Goal: Information Seeking & Learning: Learn about a topic

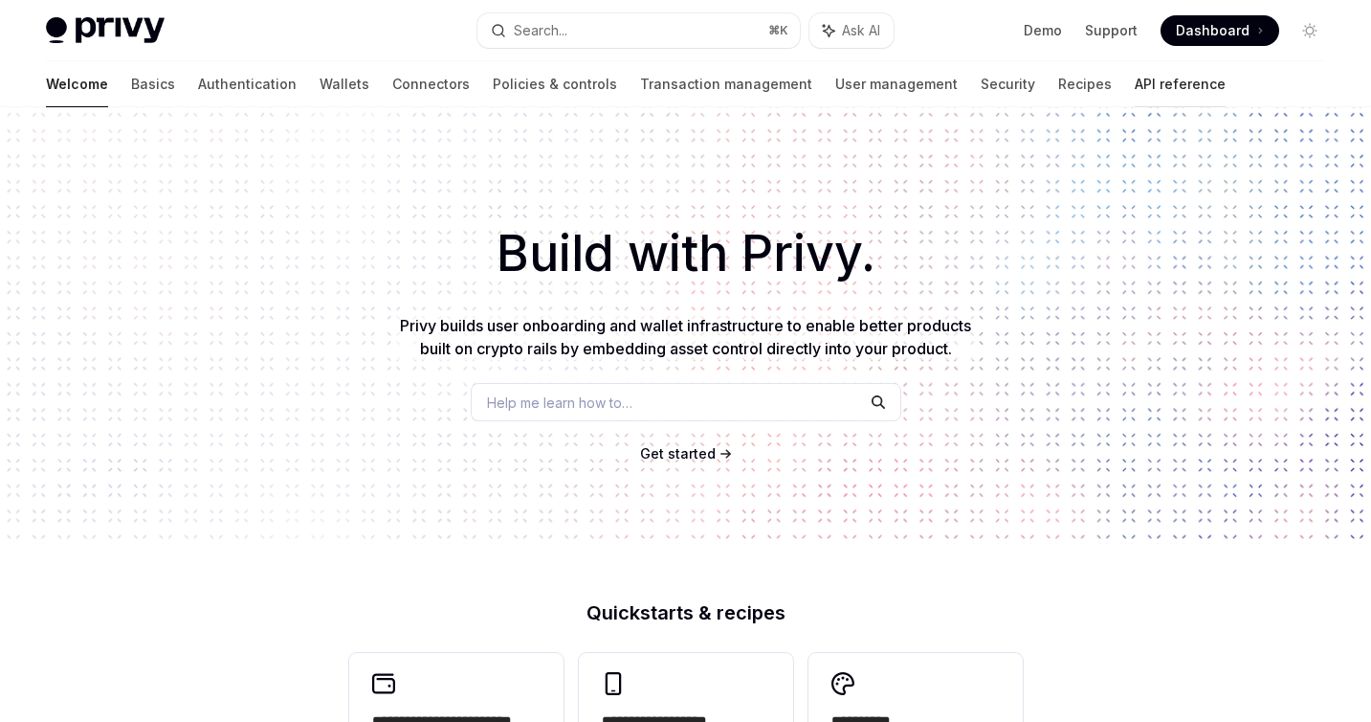
click at [1135, 93] on link "API reference" at bounding box center [1180, 84] width 91 height 46
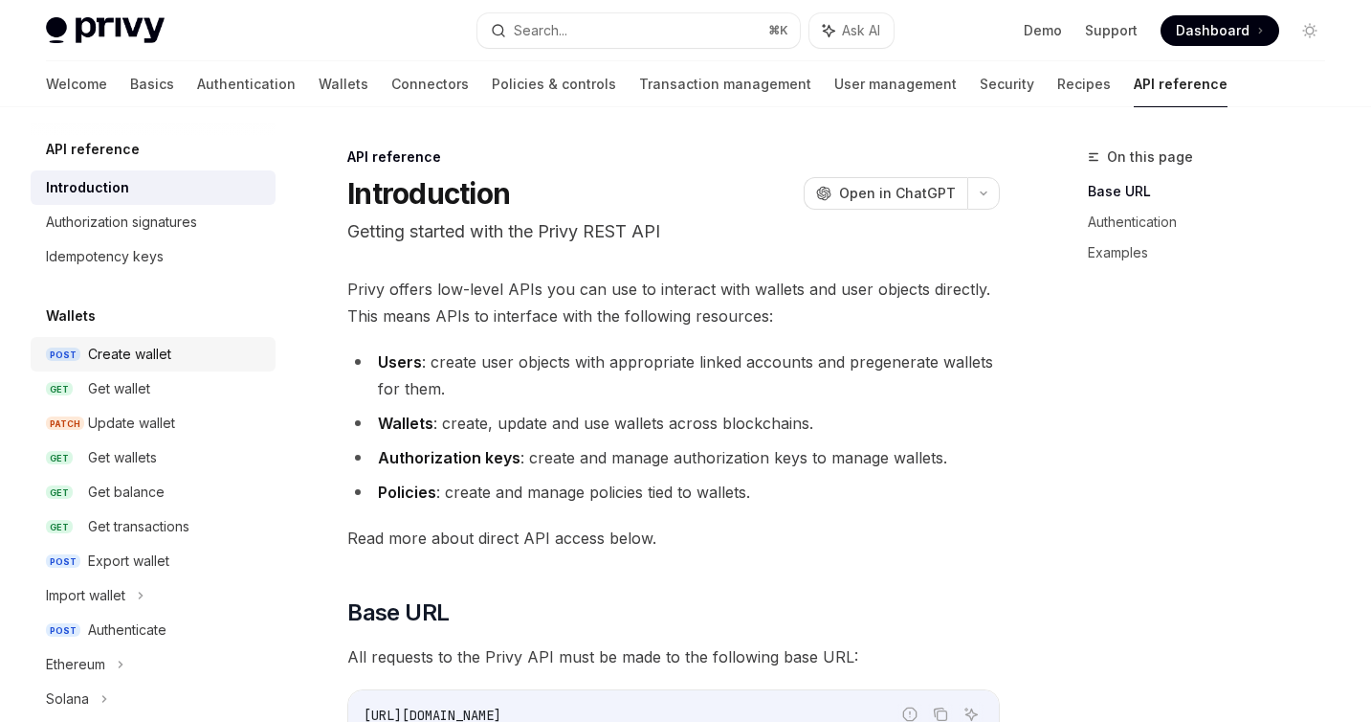
click at [141, 356] on div "Create wallet" at bounding box center [129, 354] width 83 height 23
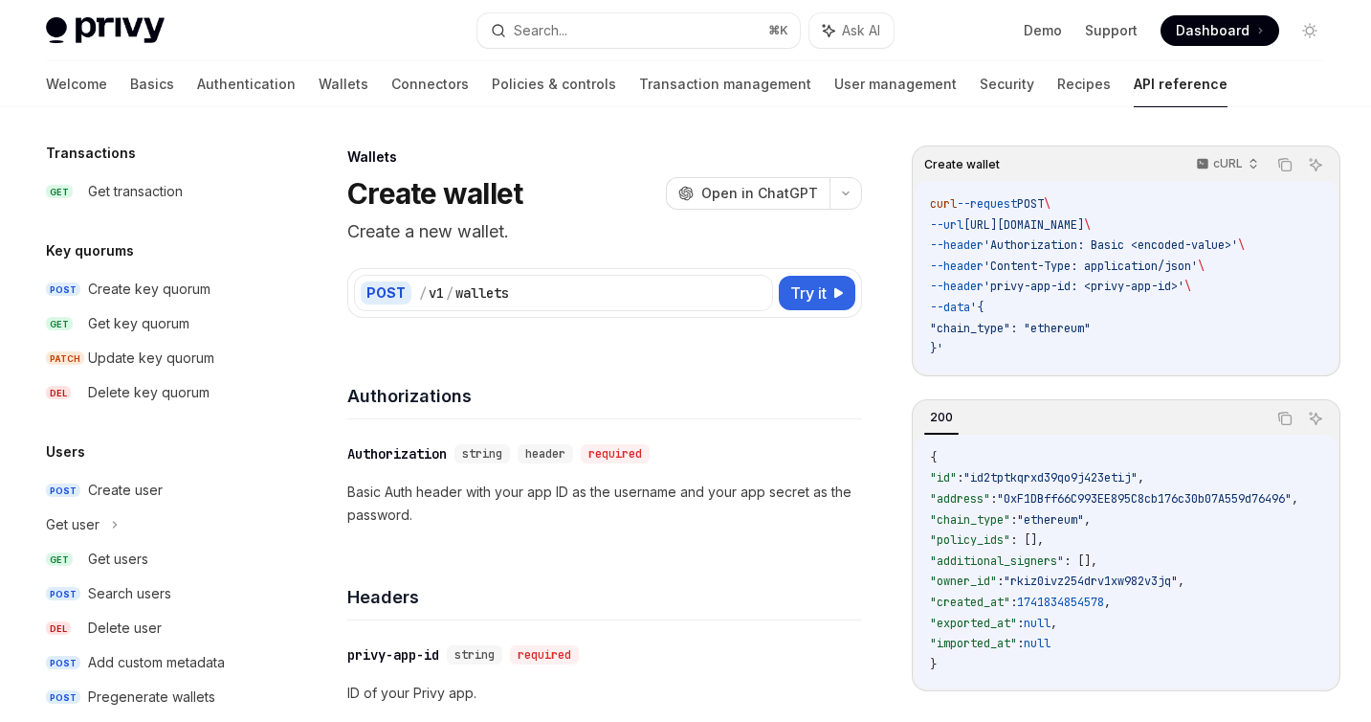
scroll to position [1290, 0]
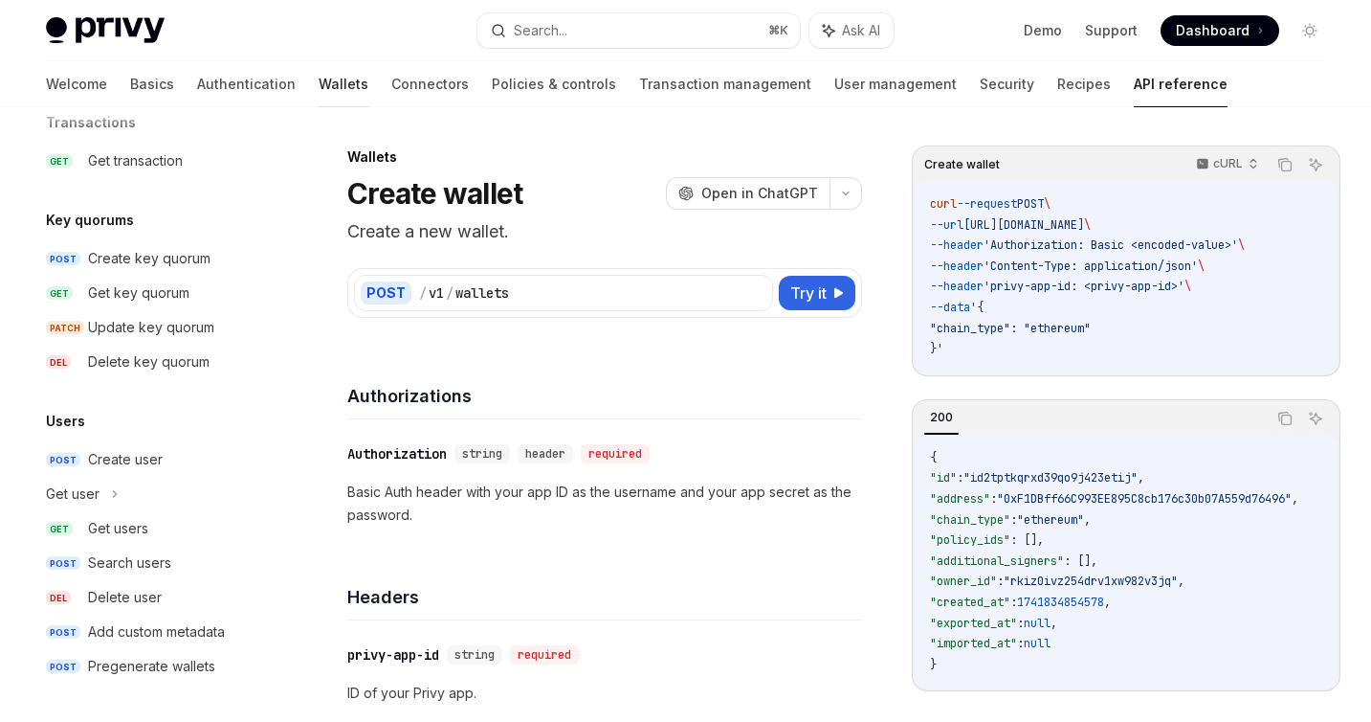
click at [319, 86] on link "Wallets" at bounding box center [344, 84] width 50 height 46
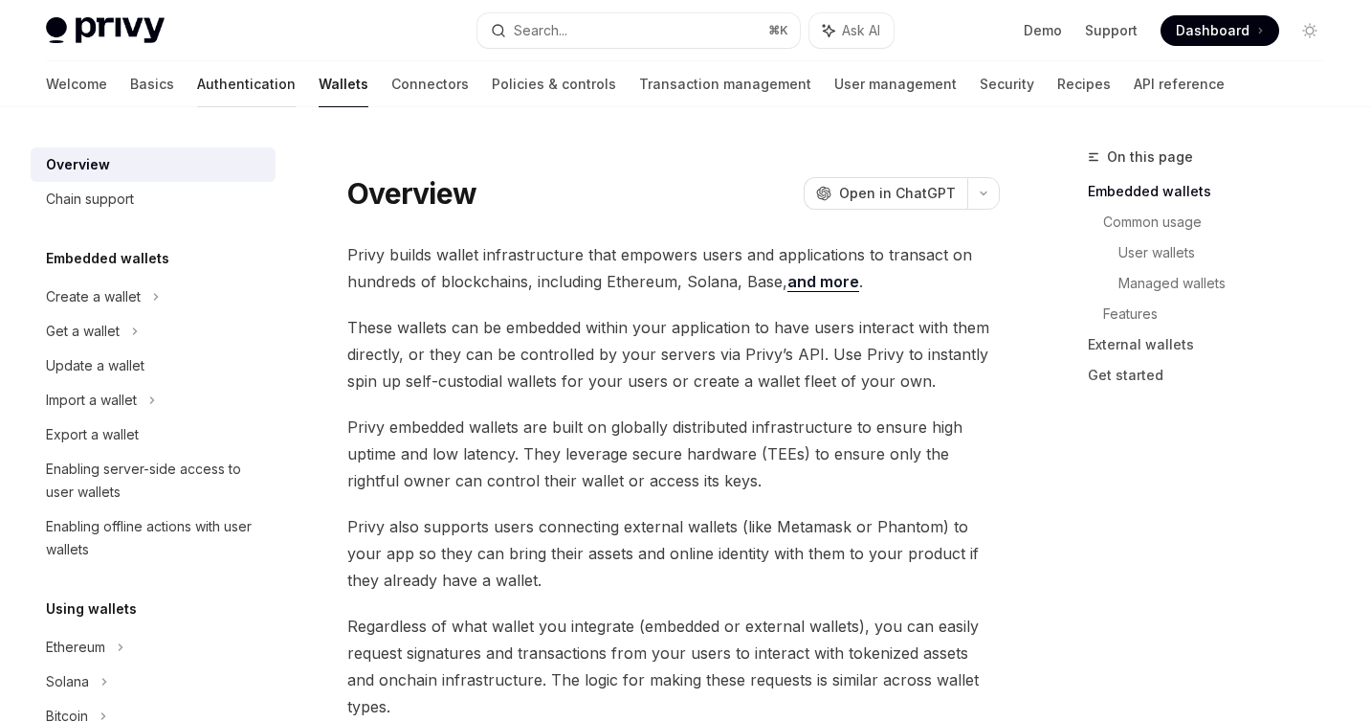
click at [197, 80] on link "Authentication" at bounding box center [246, 84] width 99 height 46
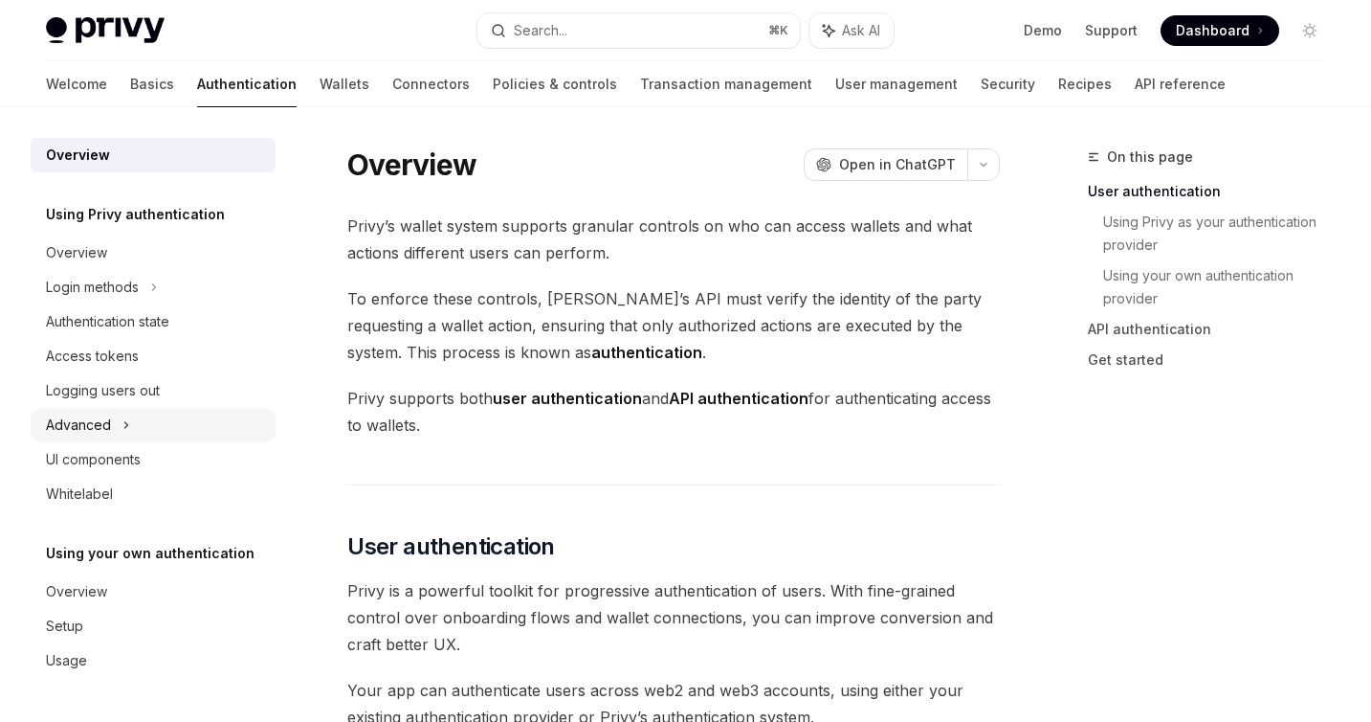
click at [152, 425] on div "Advanced" at bounding box center [153, 425] width 245 height 34
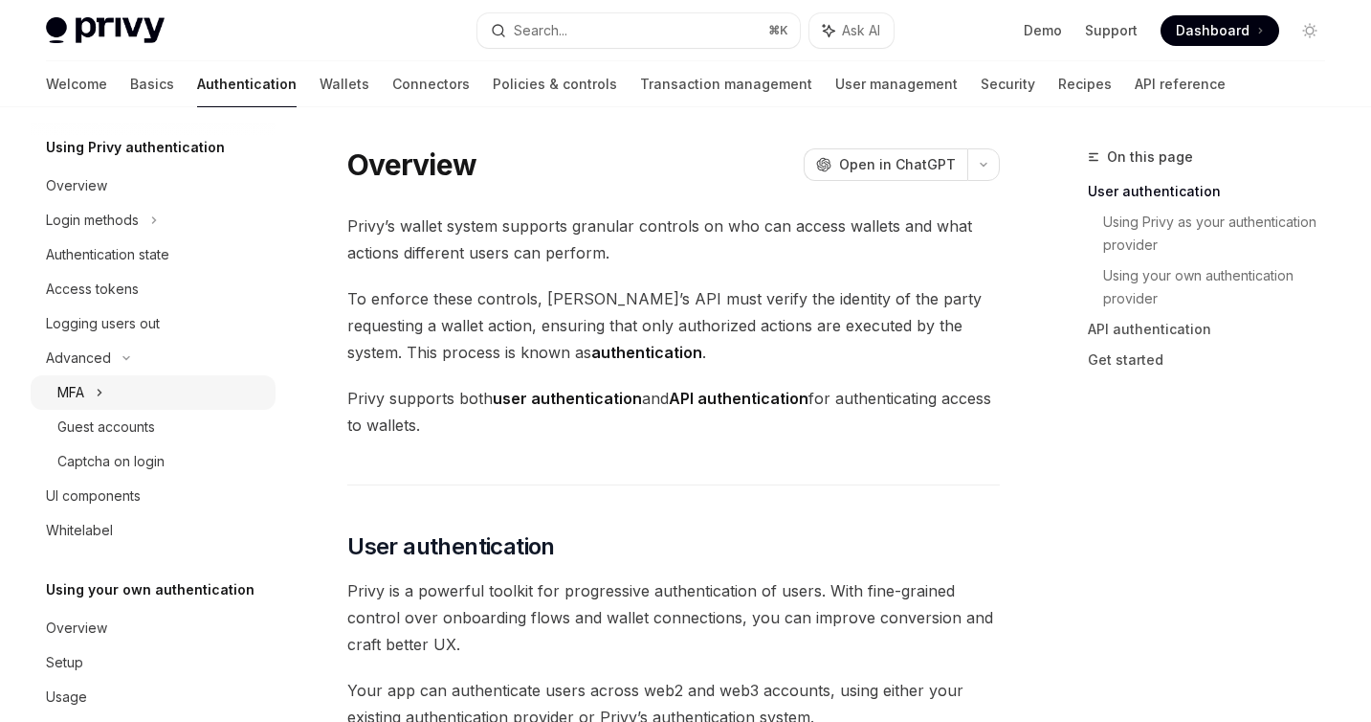
scroll to position [98, 0]
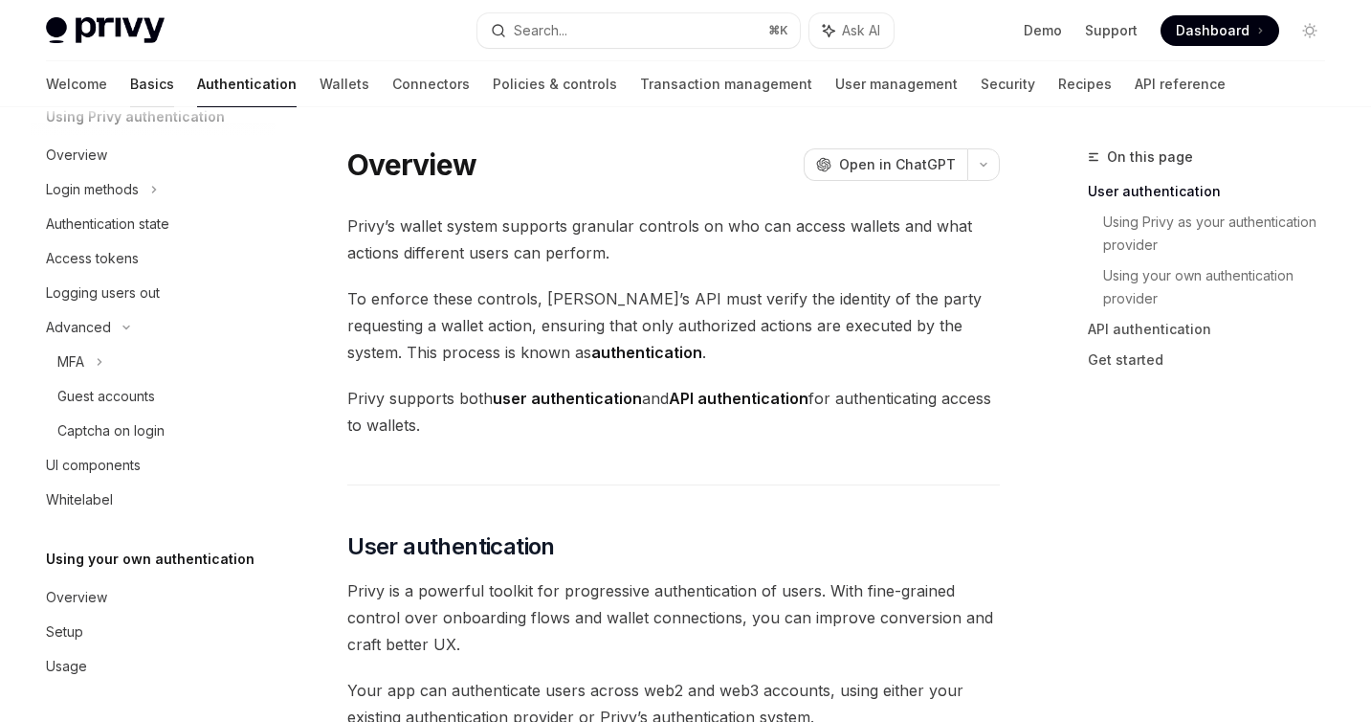
click at [130, 92] on link "Basics" at bounding box center [152, 84] width 44 height 46
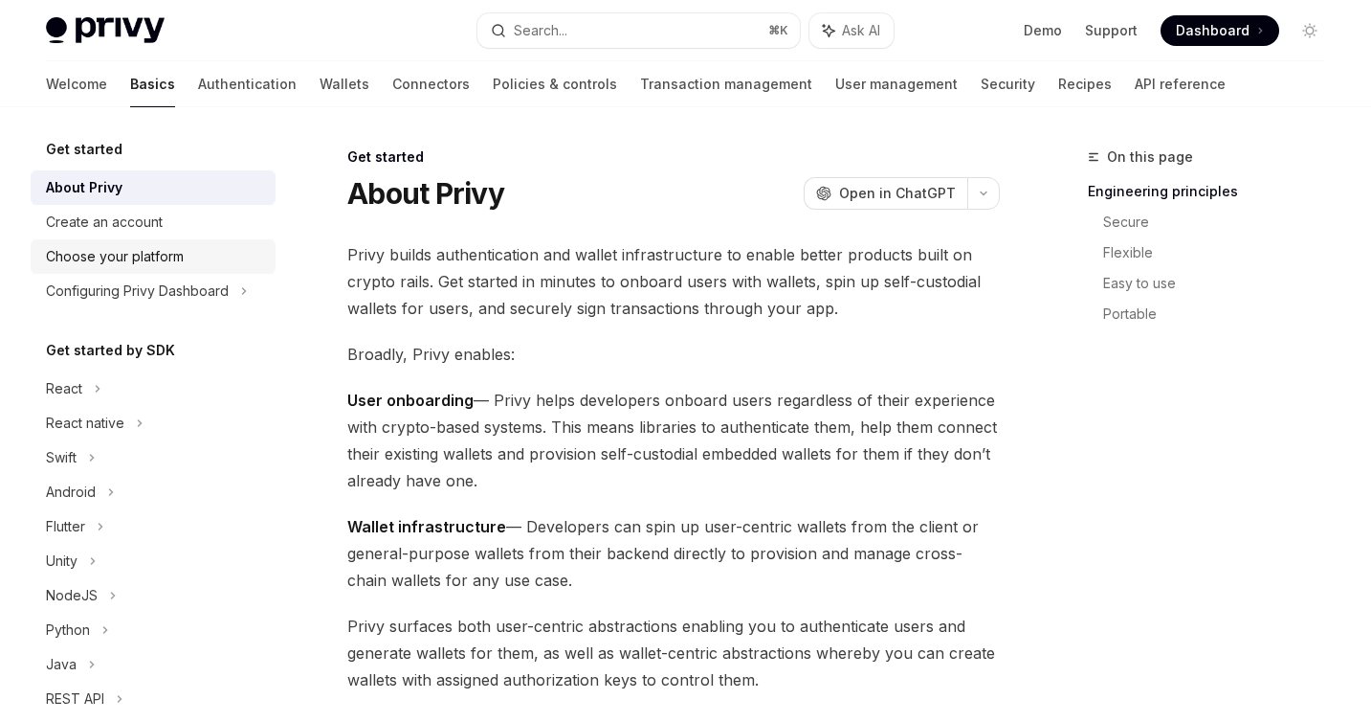
click at [212, 246] on div "Choose your platform" at bounding box center [155, 256] width 218 height 23
type textarea "*"
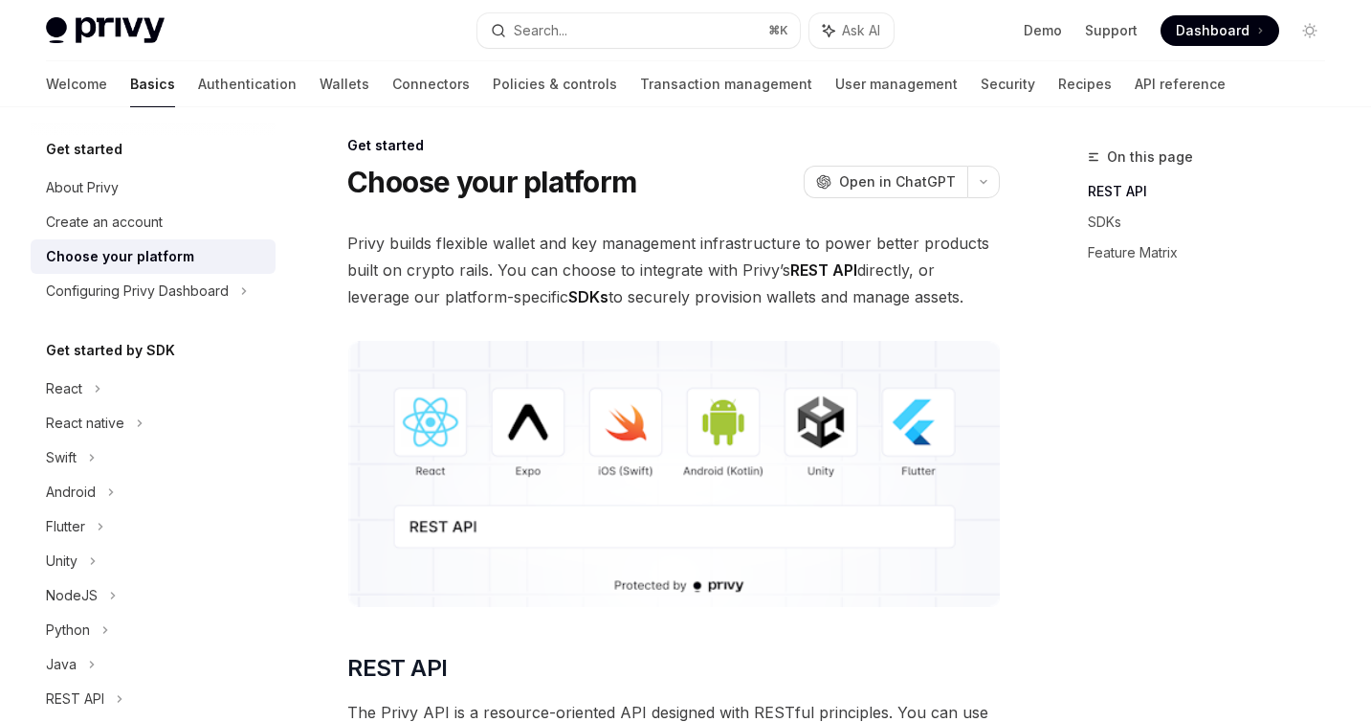
scroll to position [14, 0]
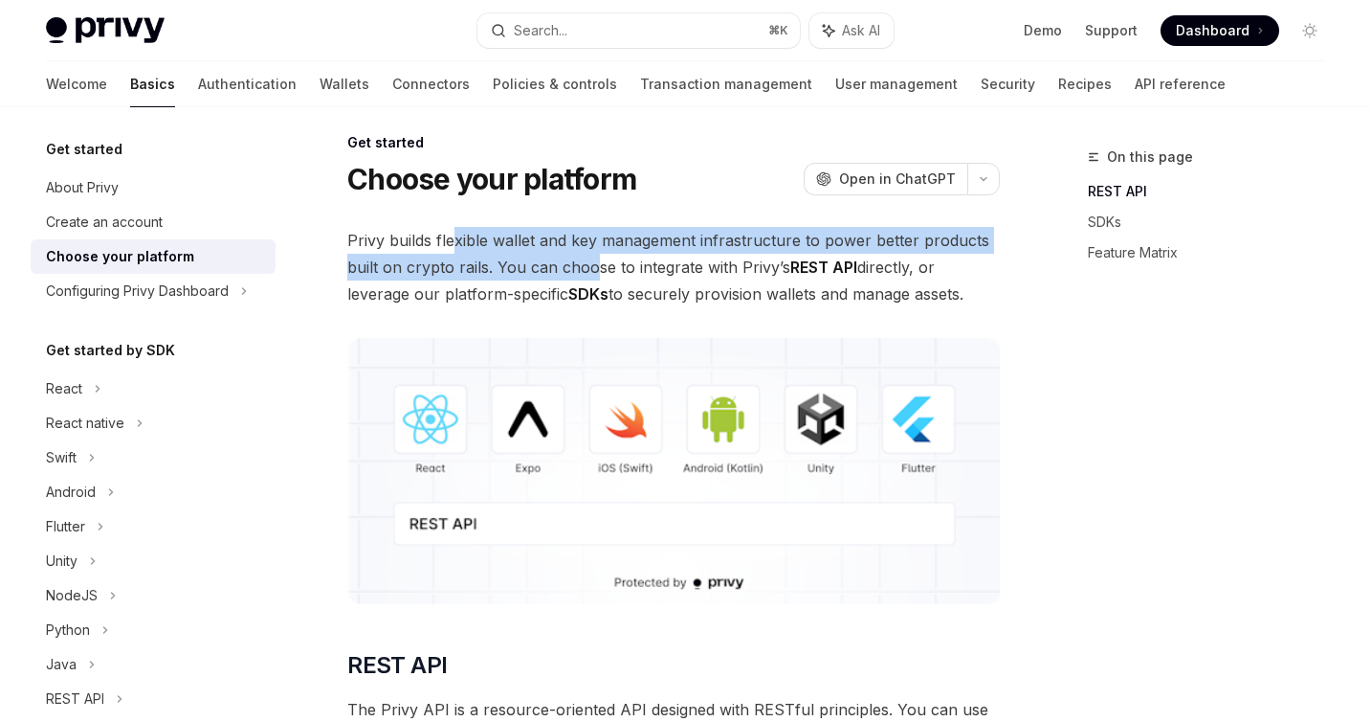
drag, startPoint x: 456, startPoint y: 236, endPoint x: 592, endPoint y: 272, distance: 141.4
click at [592, 272] on span "Privy builds flexible wallet and key management infrastructure to power better …" at bounding box center [673, 267] width 653 height 80
click at [542, 266] on span "Privy builds flexible wallet and key management infrastructure to power better …" at bounding box center [673, 267] width 653 height 80
drag, startPoint x: 498, startPoint y: 238, endPoint x: 701, endPoint y: 272, distance: 205.6
click at [701, 272] on span "Privy builds flexible wallet and key management infrastructure to power better …" at bounding box center [673, 267] width 653 height 80
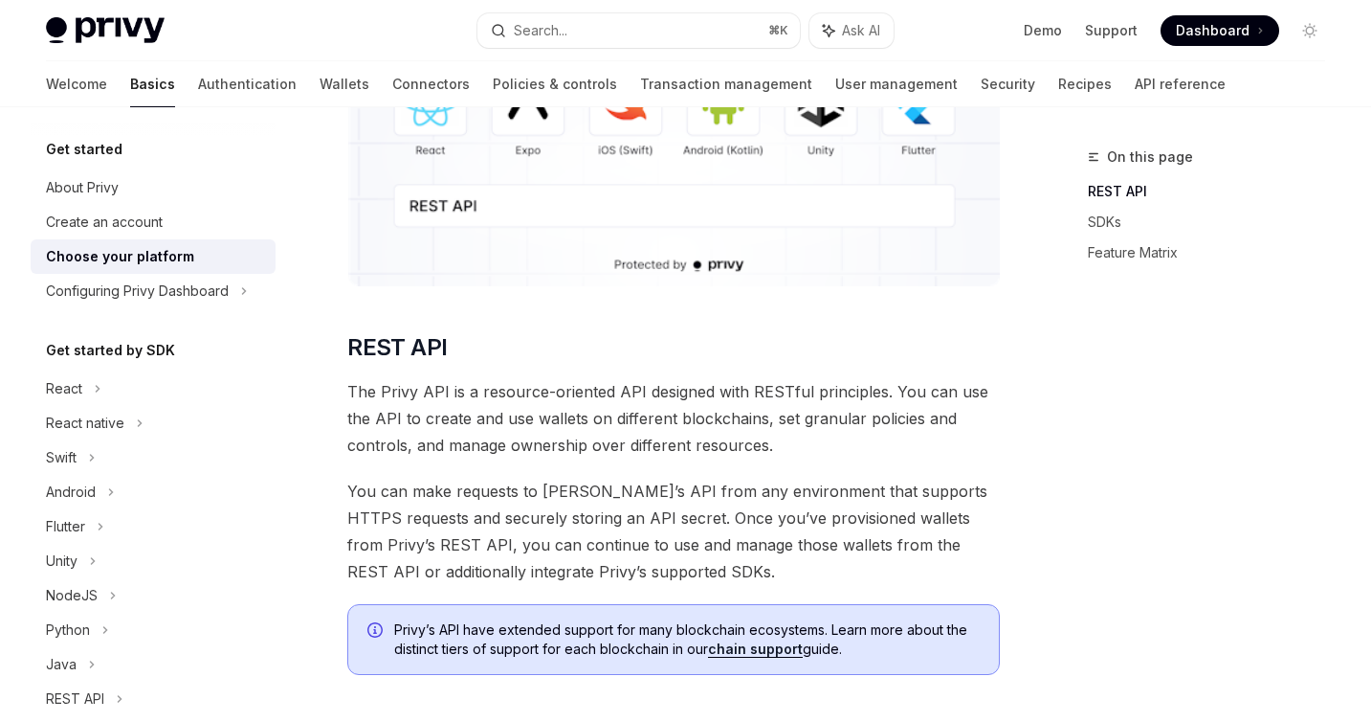
scroll to position [341, 0]
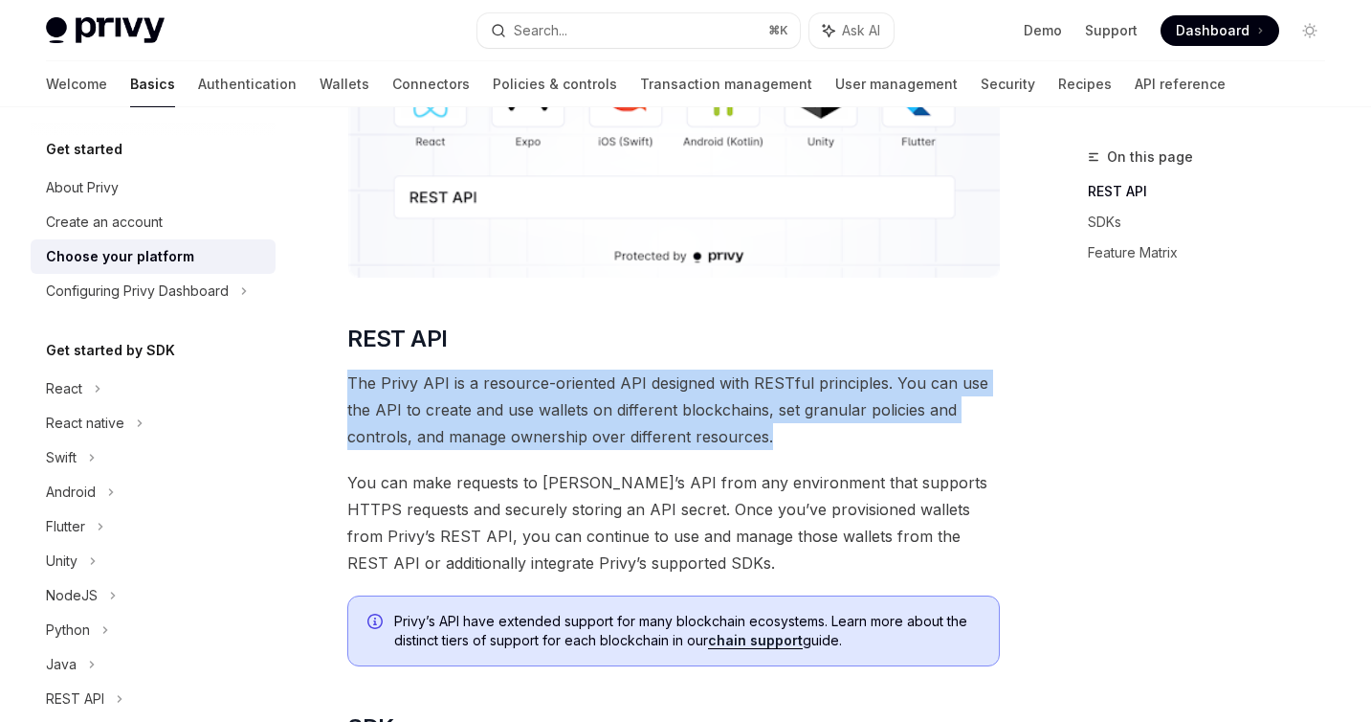
drag, startPoint x: 346, startPoint y: 383, endPoint x: 815, endPoint y: 443, distance: 472.8
click at [362, 390] on span "The Privy API is a resource-oriented API designed with RESTful principles. You …" at bounding box center [673, 409] width 653 height 80
drag, startPoint x: 349, startPoint y: 387, endPoint x: 604, endPoint y: 426, distance: 257.6
click at [604, 426] on span "The Privy API is a resource-oriented API designed with RESTful principles. You …" at bounding box center [673, 409] width 653 height 80
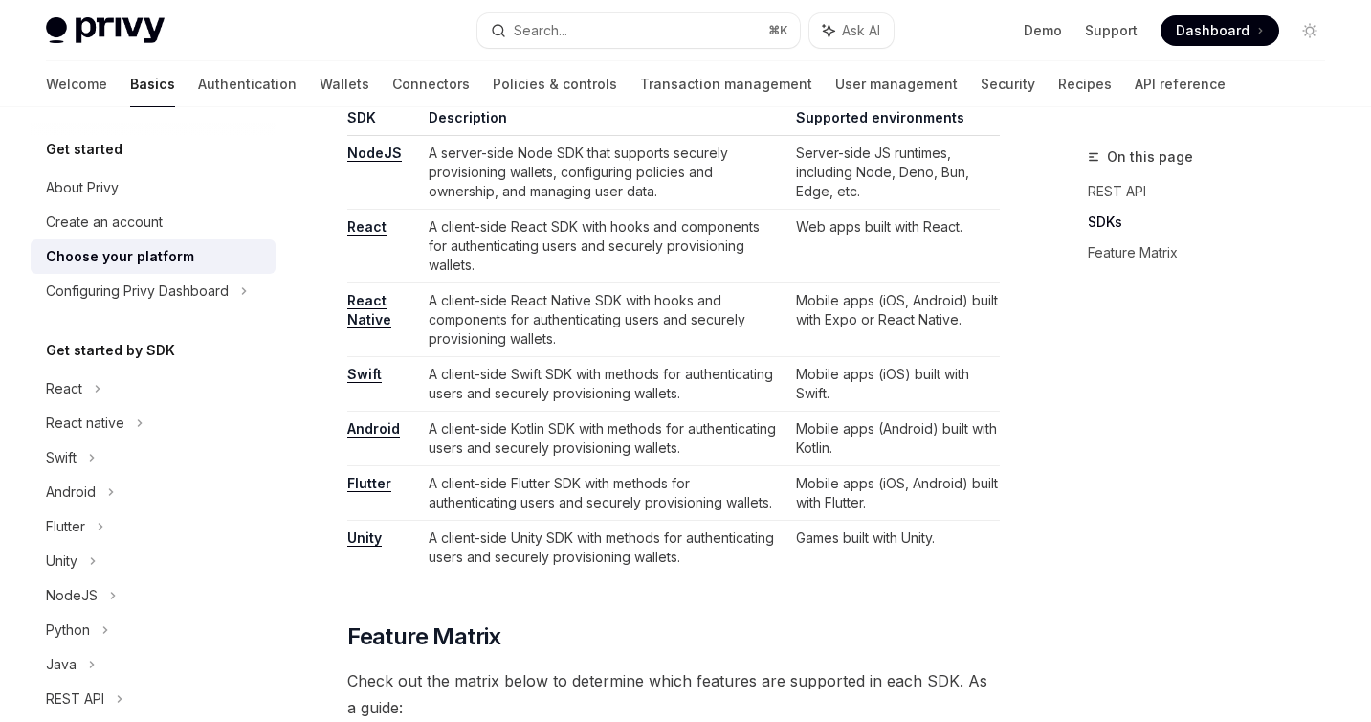
scroll to position [1202, 0]
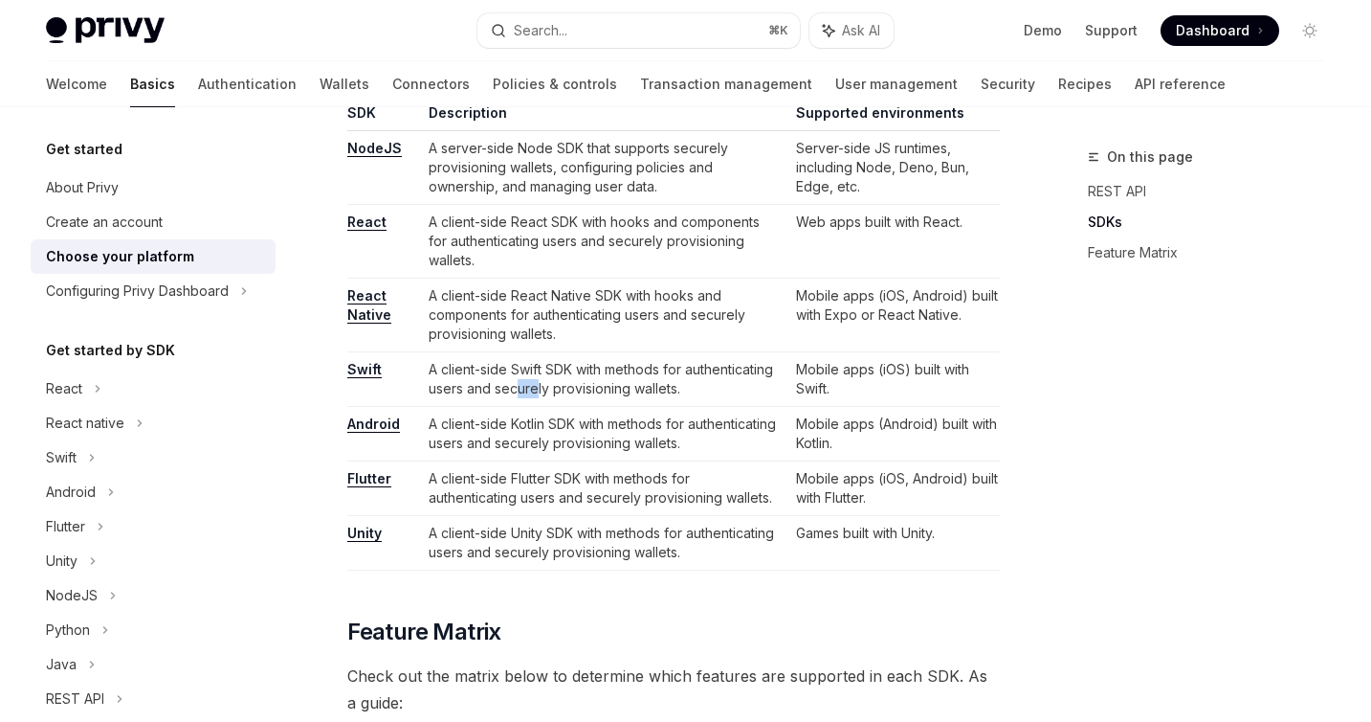
drag, startPoint x: 511, startPoint y: 361, endPoint x: 532, endPoint y: 361, distance: 21.1
click at [532, 361] on td "A client-side Swift SDK with methods for authenticating users and securely prov…" at bounding box center [605, 379] width 368 height 55
click at [368, 470] on link "Flutter" at bounding box center [369, 478] width 44 height 17
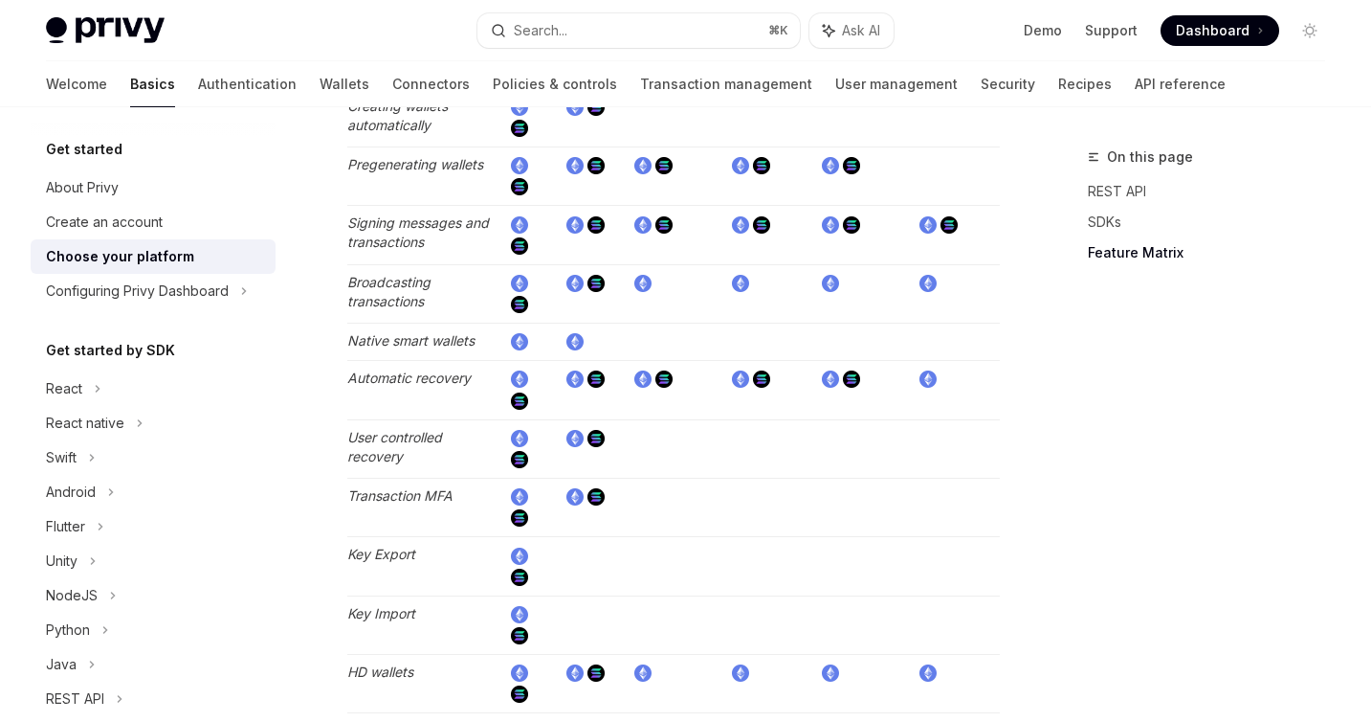
scroll to position [2641, 0]
